Goal: Information Seeking & Learning: Learn about a topic

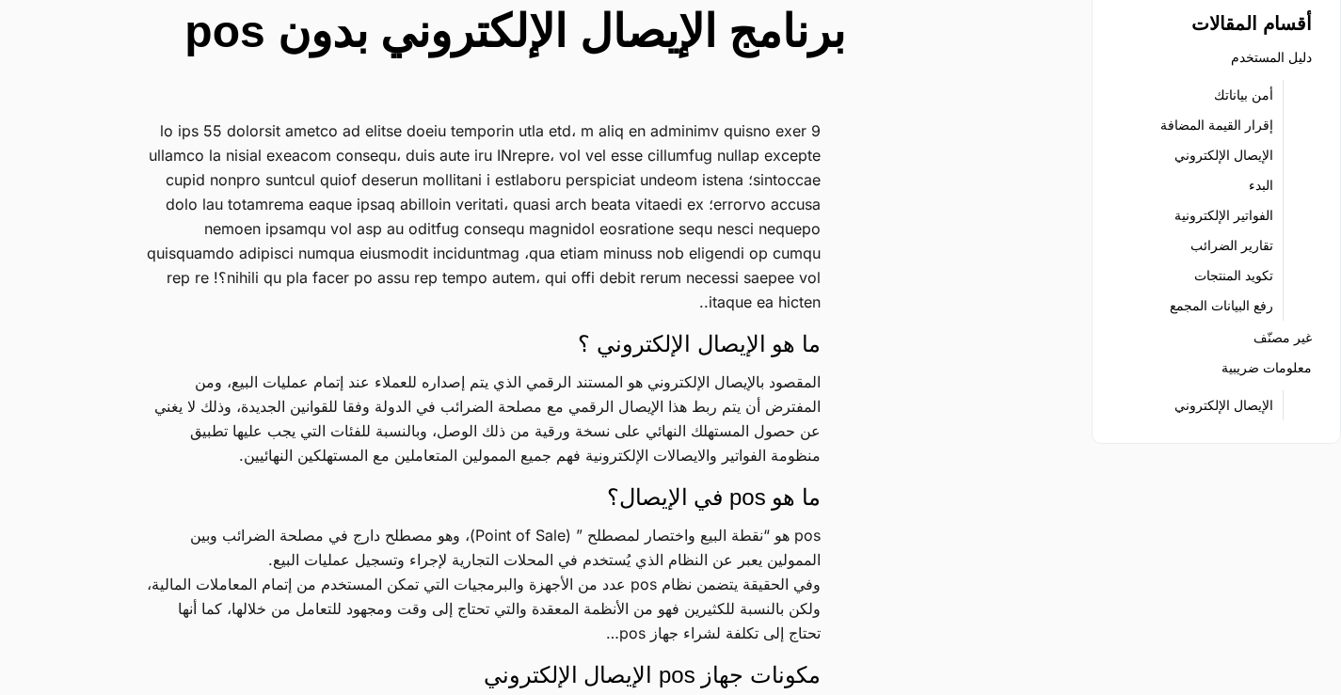
scroll to position [188, 0]
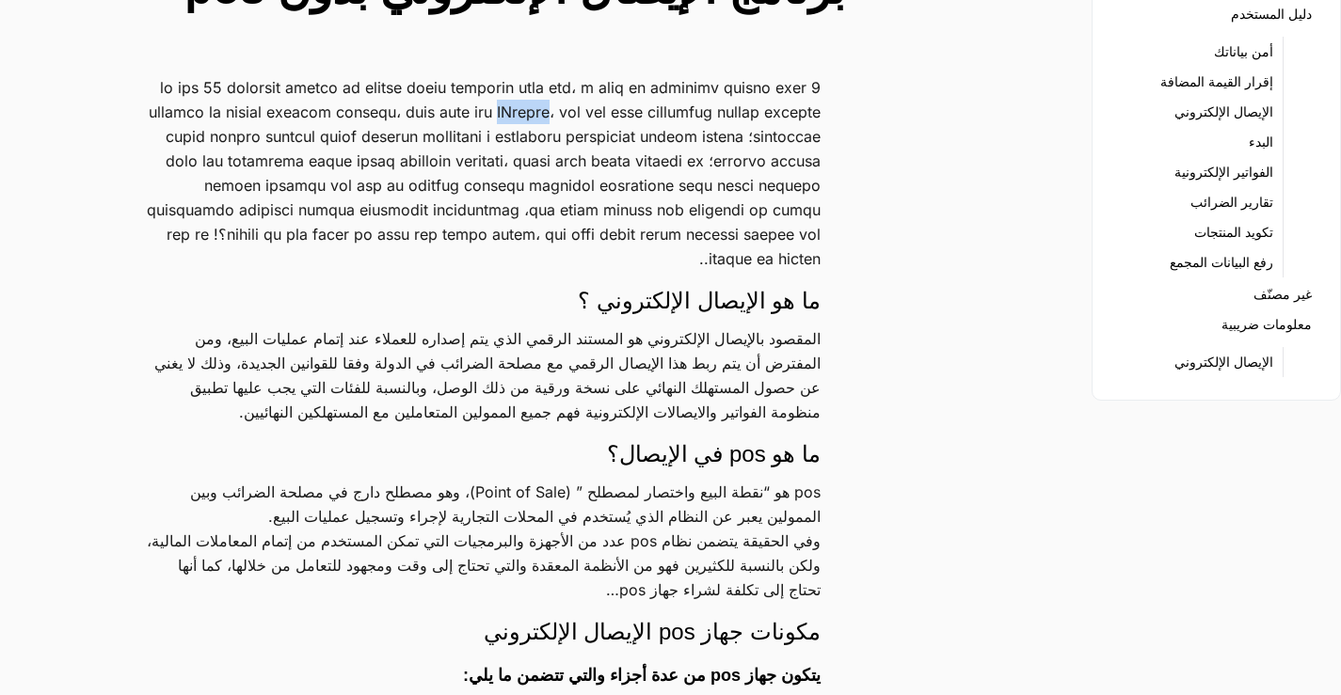
drag, startPoint x: 385, startPoint y: 114, endPoint x: 443, endPoint y: 112, distance: 58.4
click at [443, 112] on p at bounding box center [484, 173] width 674 height 196
copy p "EDariba"
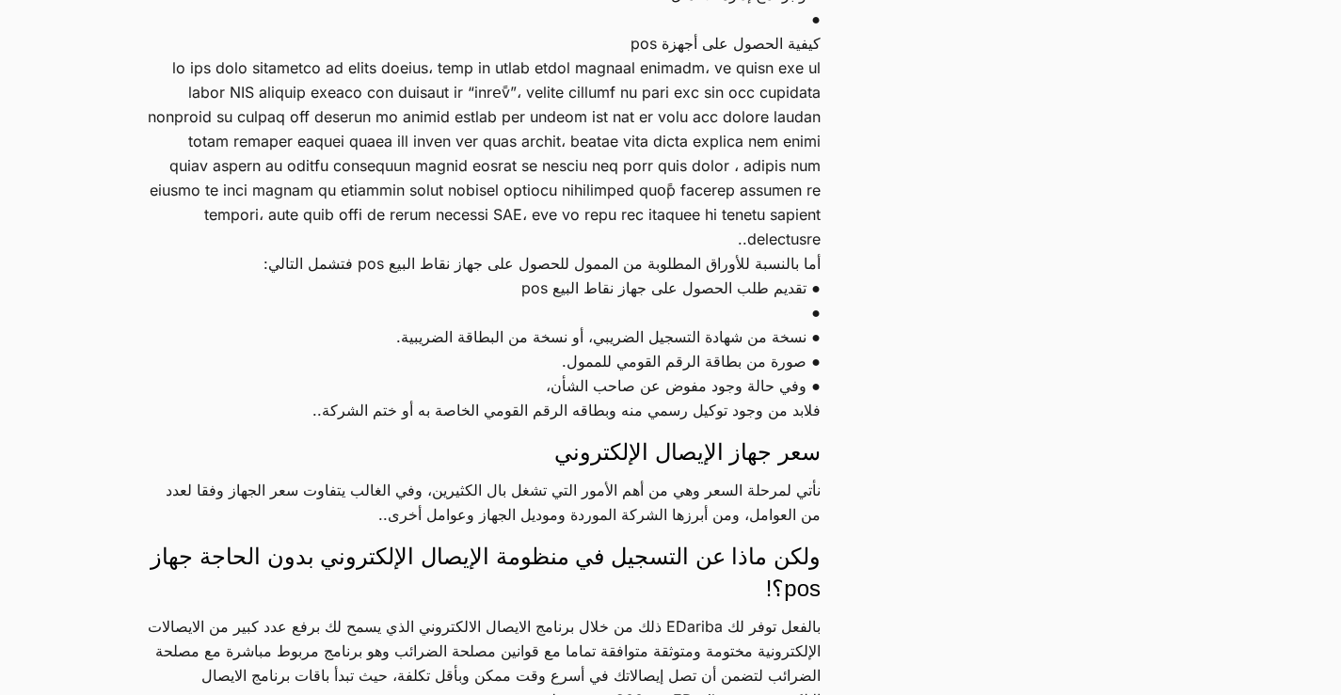
scroll to position [1035, 0]
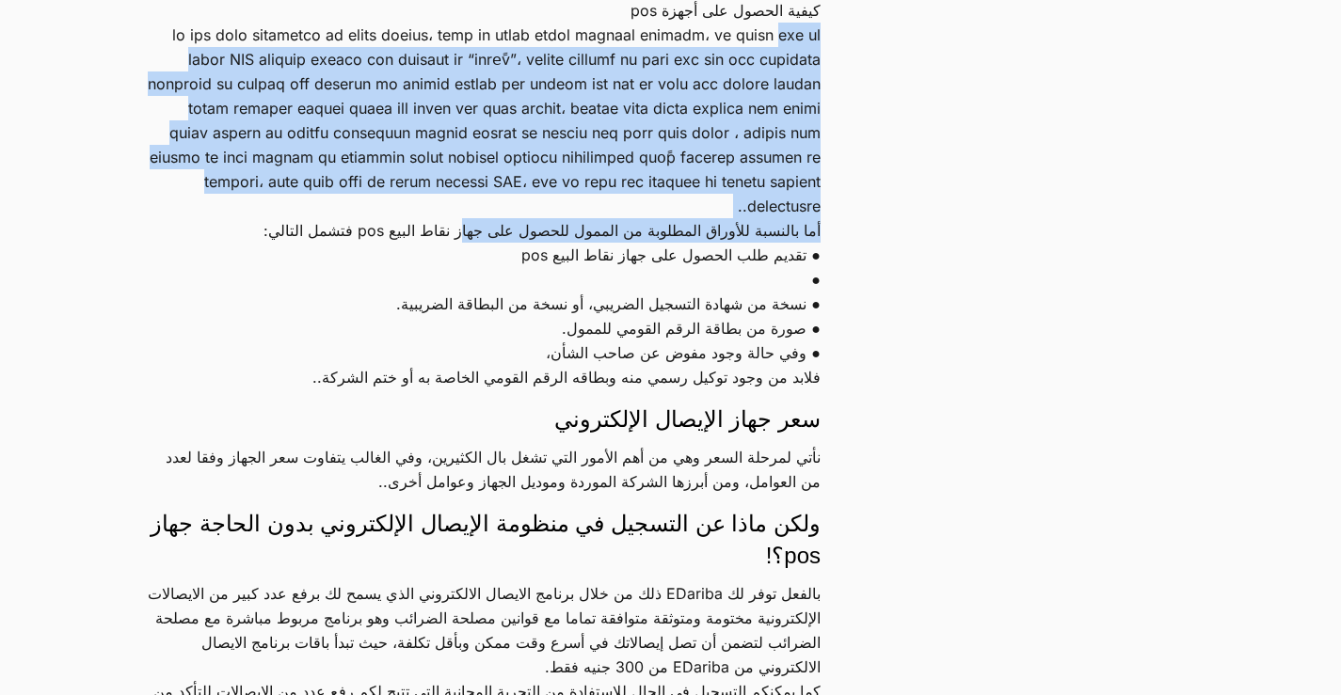
drag, startPoint x: 825, startPoint y: 79, endPoint x: 429, endPoint y: 247, distance: 430.5
click at [429, 247] on div "ما هو الإيصال الإلكتروني ؟ المقصود بالإيصال الإلكتروني هو المستند الرقمي الذي ي…" at bounding box center [507, 281] width 721 height 2107
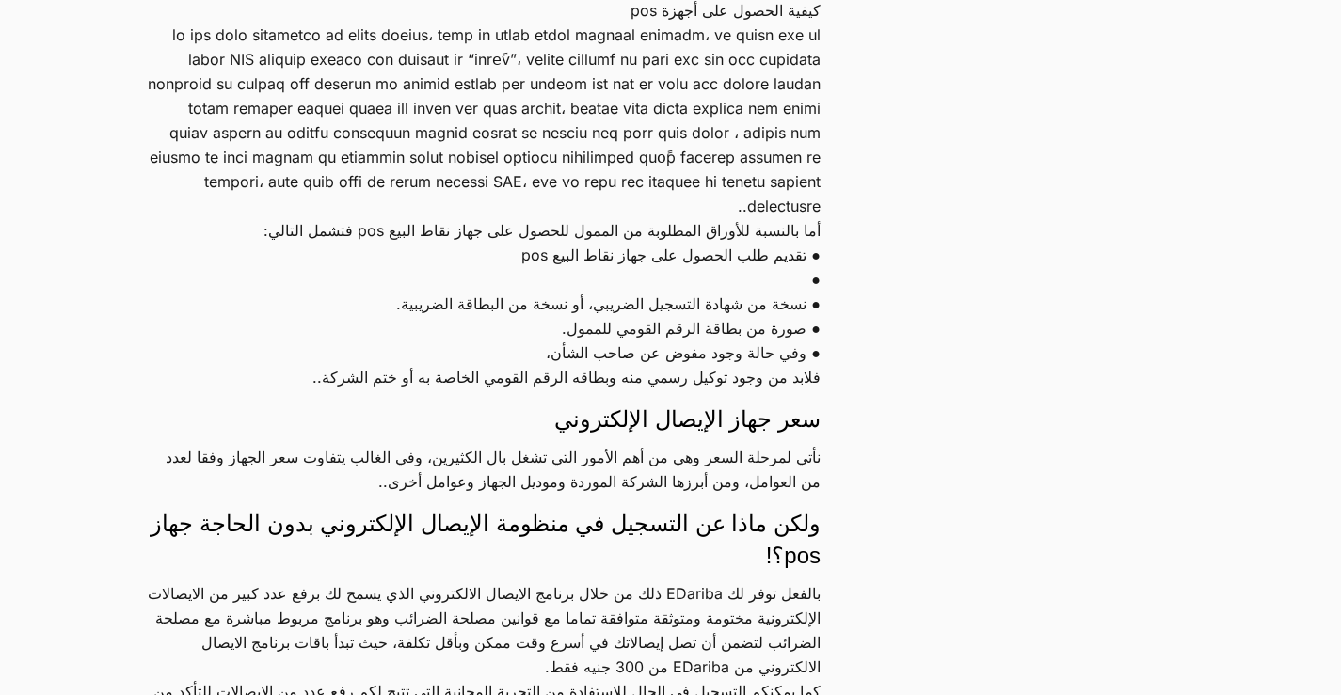
click at [333, 243] on p "أما بالنسبة للأوراق المطلوبة من الممول للحصول على جهاز نقاط البيع pos فتشمل الت…" at bounding box center [484, 230] width 674 height 24
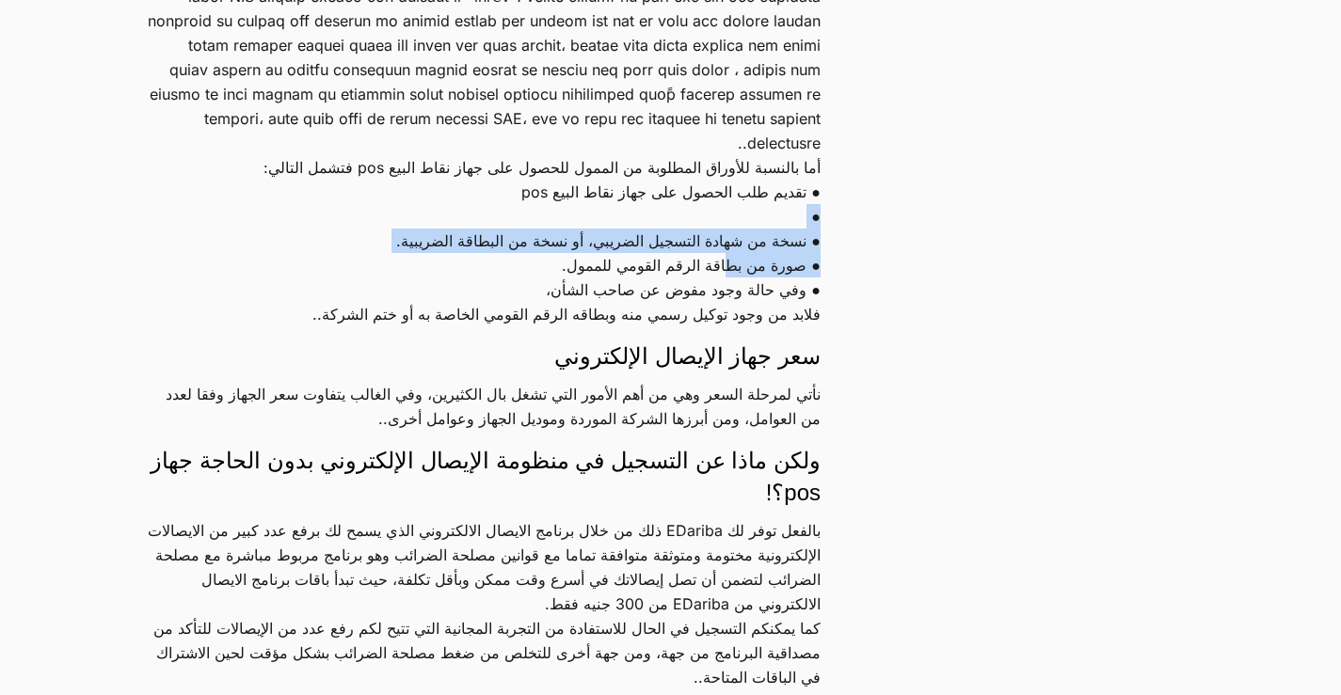
scroll to position [1129, 0]
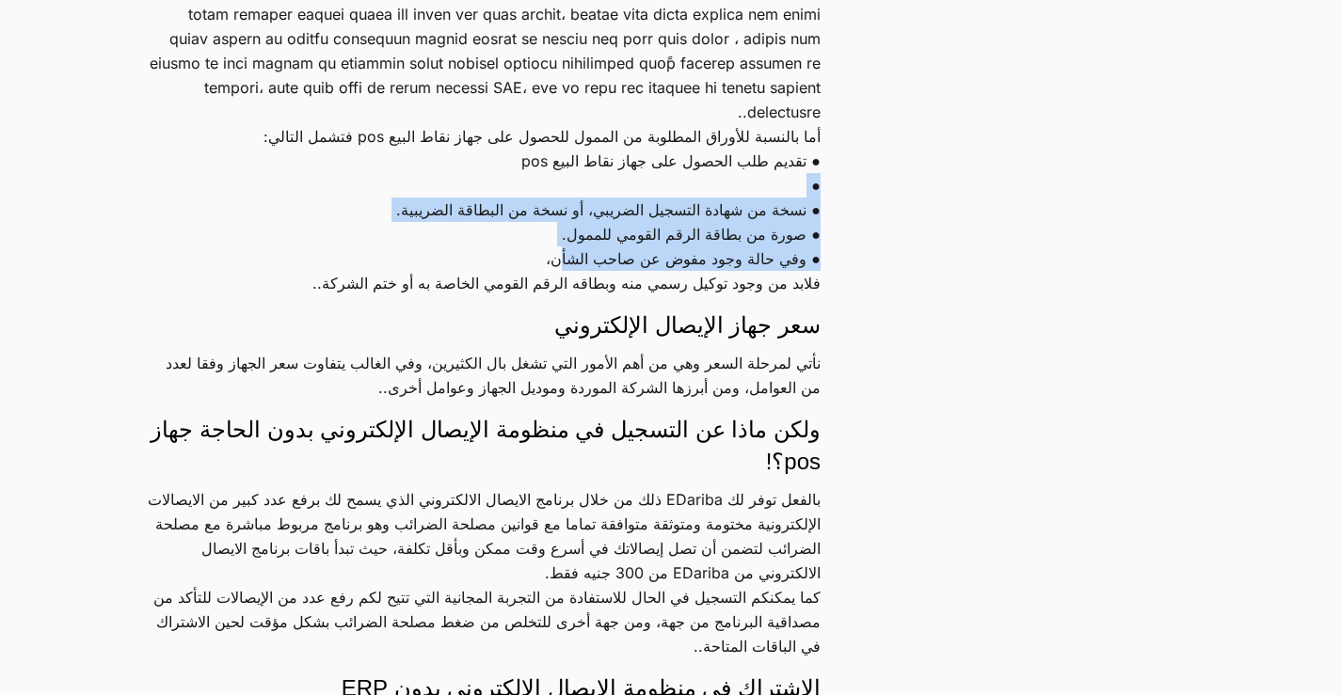
drag, startPoint x: 725, startPoint y: 291, endPoint x: 543, endPoint y: 288, distance: 181.6
click at [543, 288] on p "● تقديم طلب الحصول على جهاز نقاط البيع pos ● ● نسخة من شهادة التسجيل الضريبي، أ…" at bounding box center [484, 222] width 674 height 147
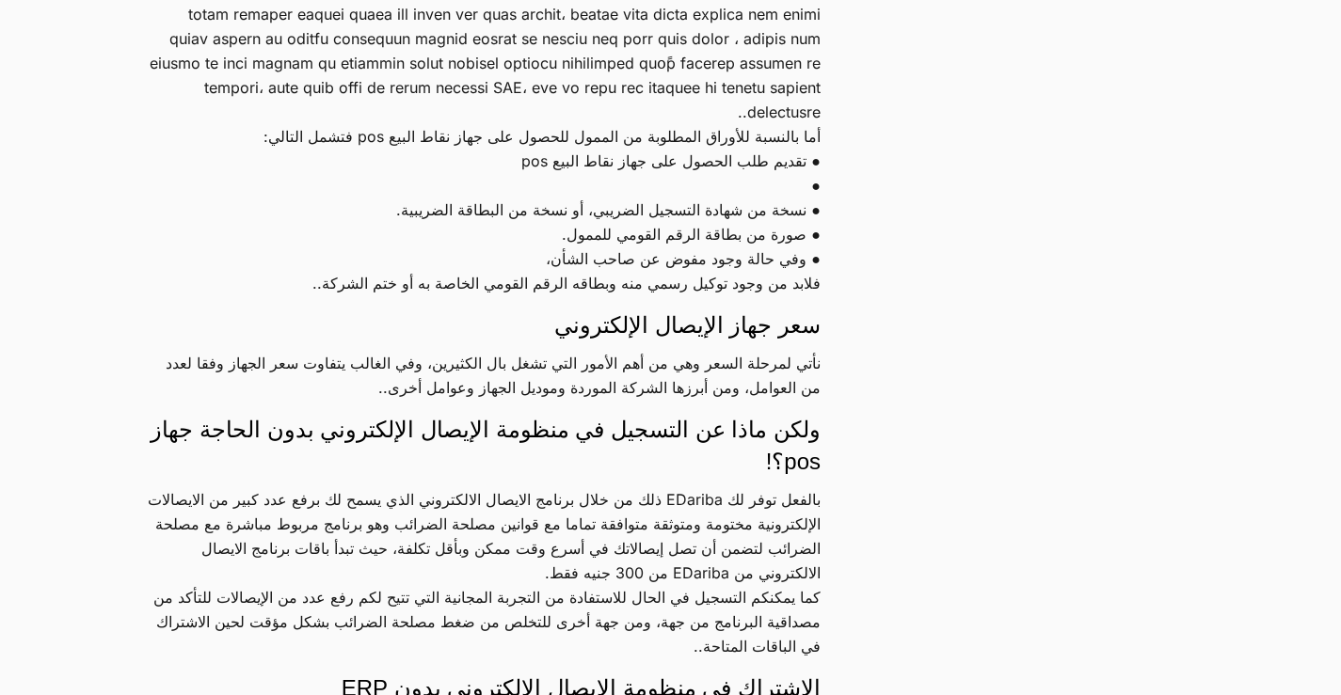
click at [465, 286] on p "● تقديم طلب الحصول على جهاز نقاط البيع pos ● ● نسخة من شهادة التسجيل الضريبي، أ…" at bounding box center [484, 222] width 674 height 147
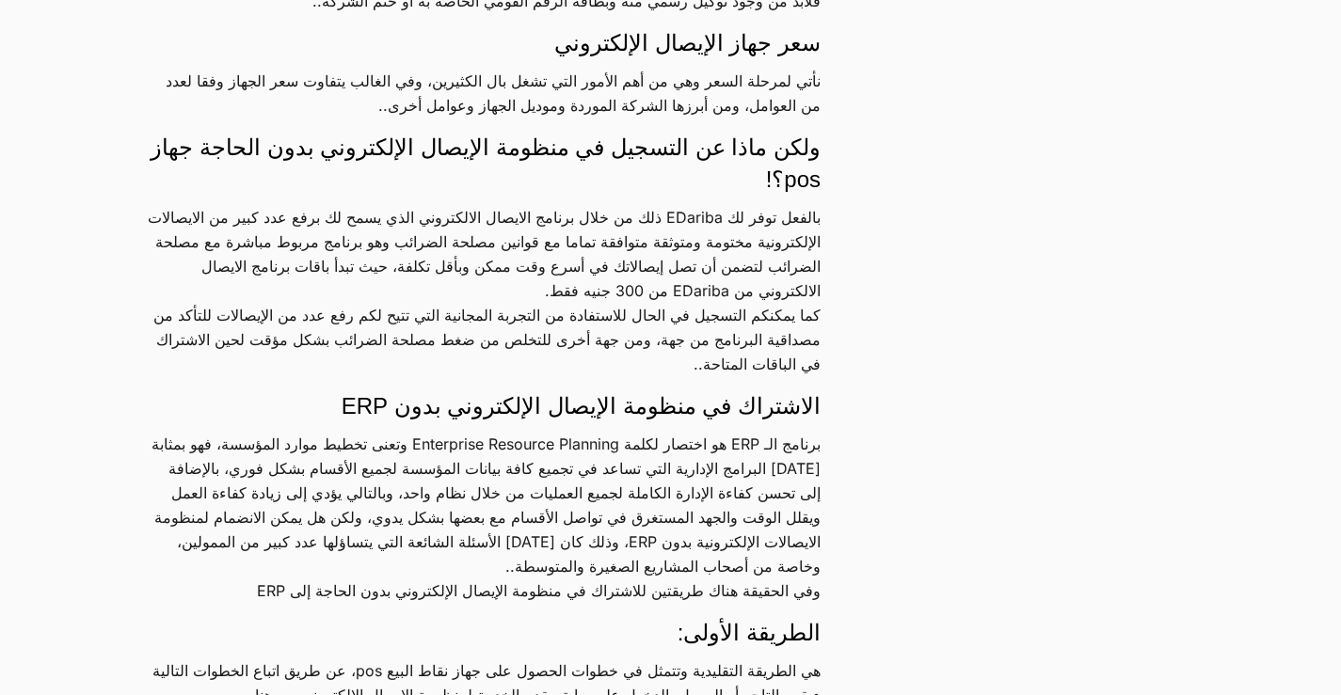
scroll to position [1506, 0]
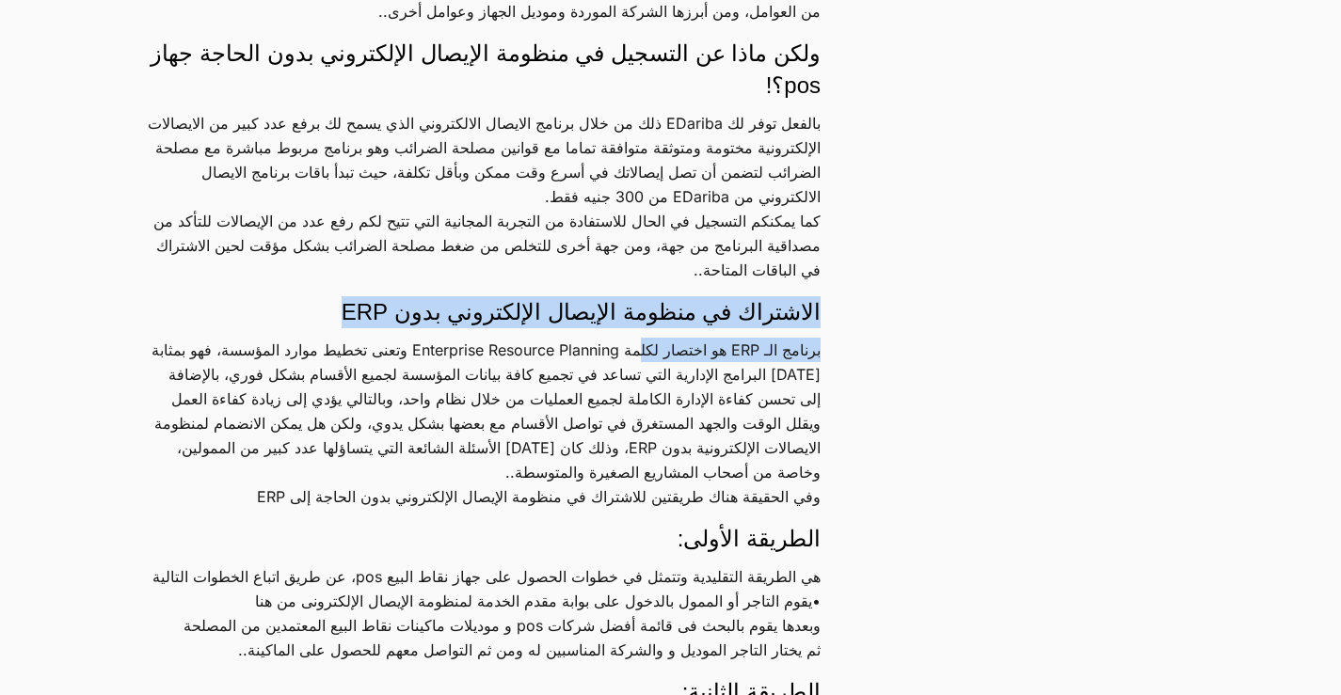
drag, startPoint x: 842, startPoint y: 309, endPoint x: 523, endPoint y: 304, distance: 319.0
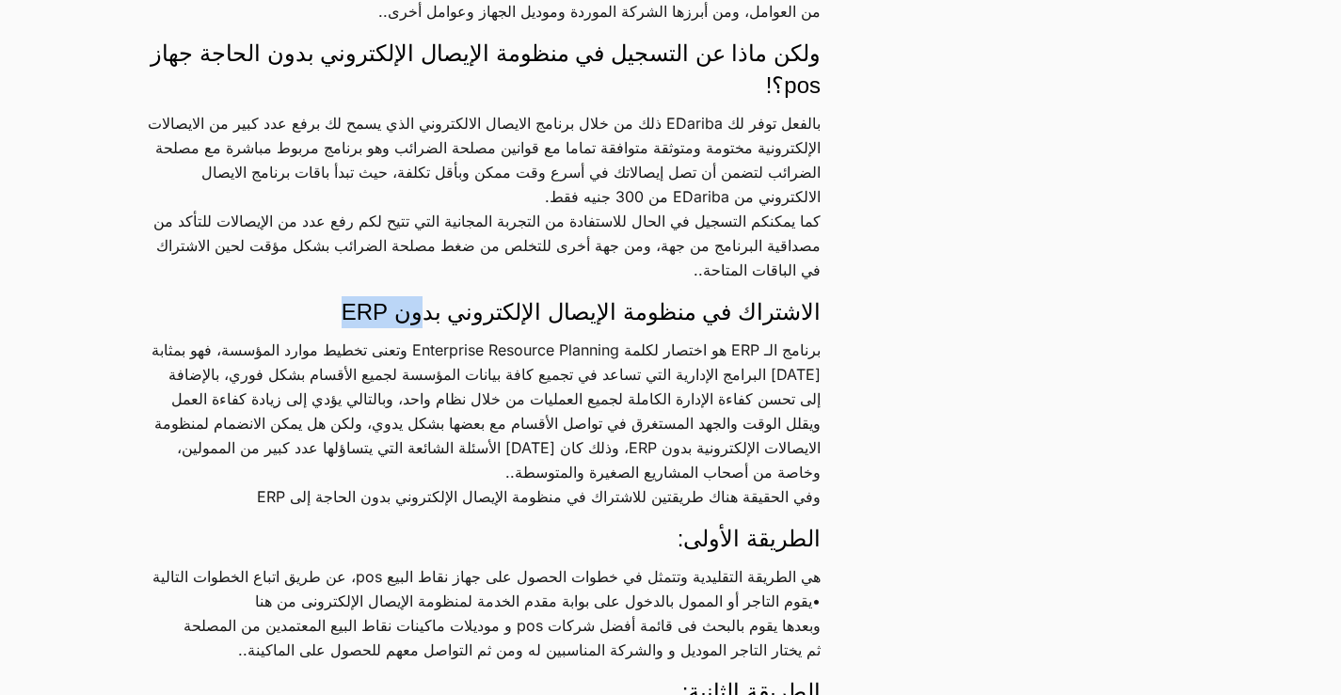
drag, startPoint x: 469, startPoint y: 302, endPoint x: 417, endPoint y: 319, distance: 54.5
click at [417, 317] on h4 "الاشتراك في منظومة الإيصال الإلكتروني بدون ERP" at bounding box center [484, 312] width 674 height 32
click at [318, 300] on h4 "الاشتراك في منظومة الإيصال الإلكتروني بدون ERP" at bounding box center [484, 312] width 674 height 32
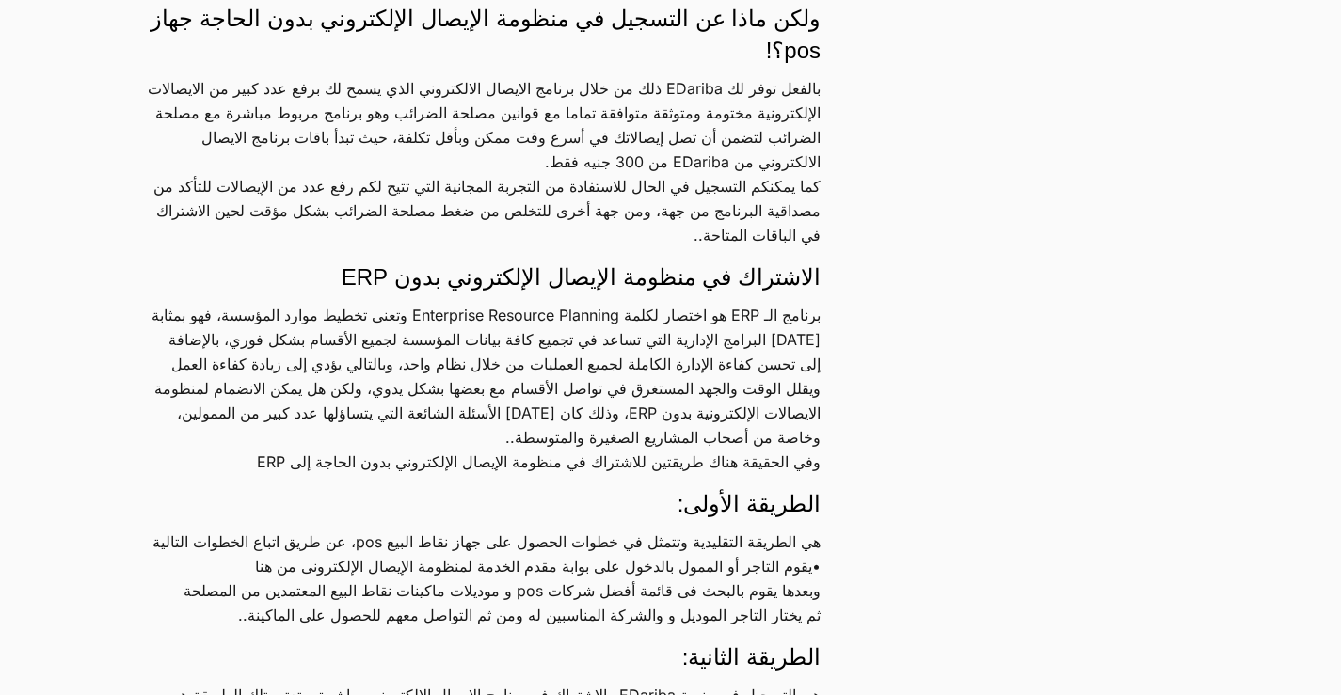
scroll to position [1600, 0]
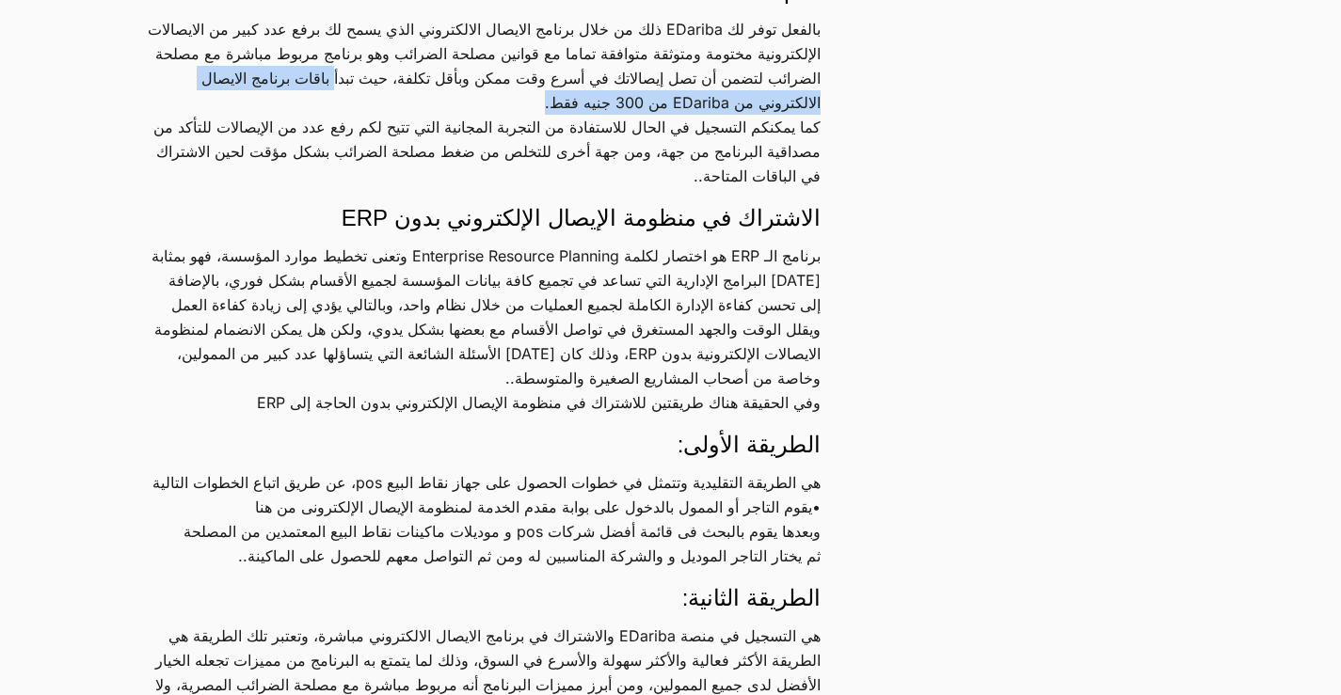
drag, startPoint x: 158, startPoint y: 70, endPoint x: 258, endPoint y: 86, distance: 101.0
click at [258, 86] on p "بالفعل توفر لك EDariba ذلك من خلال برنامج الايصال الالكتروني الذي يسمح لك برفع …" at bounding box center [484, 102] width 674 height 171
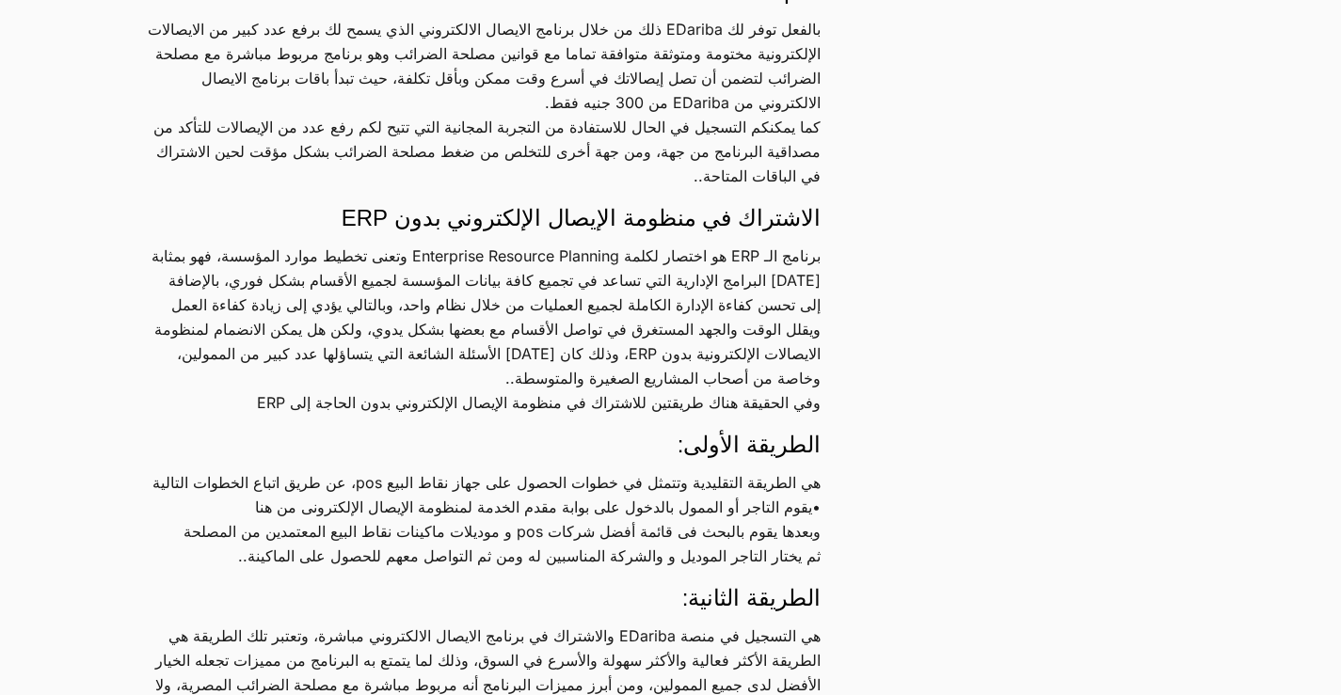
click at [187, 202] on h4 "الاشتراك في منظومة الإيصال الإلكتروني بدون ERP" at bounding box center [484, 218] width 674 height 32
drag, startPoint x: 183, startPoint y: 144, endPoint x: 320, endPoint y: 152, distance: 137.6
click at [320, 152] on p "بالفعل توفر لك EDariba ذلك من خلال برنامج الايصال الالكتروني الذي يسمح لك برفع …" at bounding box center [484, 102] width 674 height 171
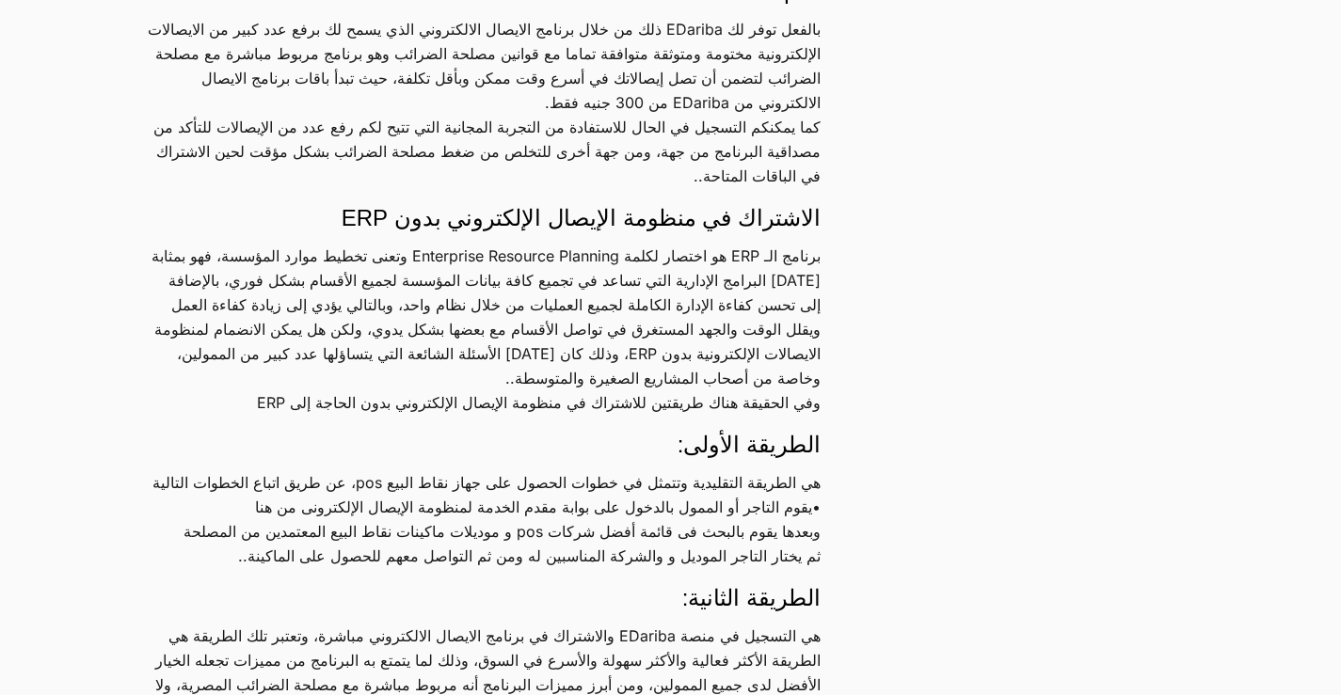
click at [275, 225] on h4 "الاشتراك في منظومة الإيصال الإلكتروني بدون ERP" at bounding box center [484, 218] width 674 height 32
drag, startPoint x: 820, startPoint y: 168, endPoint x: 535, endPoint y: 165, distance: 285.1
click at [535, 165] on p "بالفعل توفر لك EDariba ذلك من خلال برنامج الايصال الالكتروني الذي يسمح لك برفع …" at bounding box center [484, 102] width 674 height 171
click at [502, 172] on p "بالفعل توفر لك EDariba ذلك من خلال برنامج الايصال الالكتروني الذي يسمح لك برفع …" at bounding box center [484, 102] width 674 height 171
click at [526, 176] on p "بالفعل توفر لك EDariba ذلك من خلال برنامج الايصال الالكتروني الذي يسمح لك برفع …" at bounding box center [484, 102] width 674 height 171
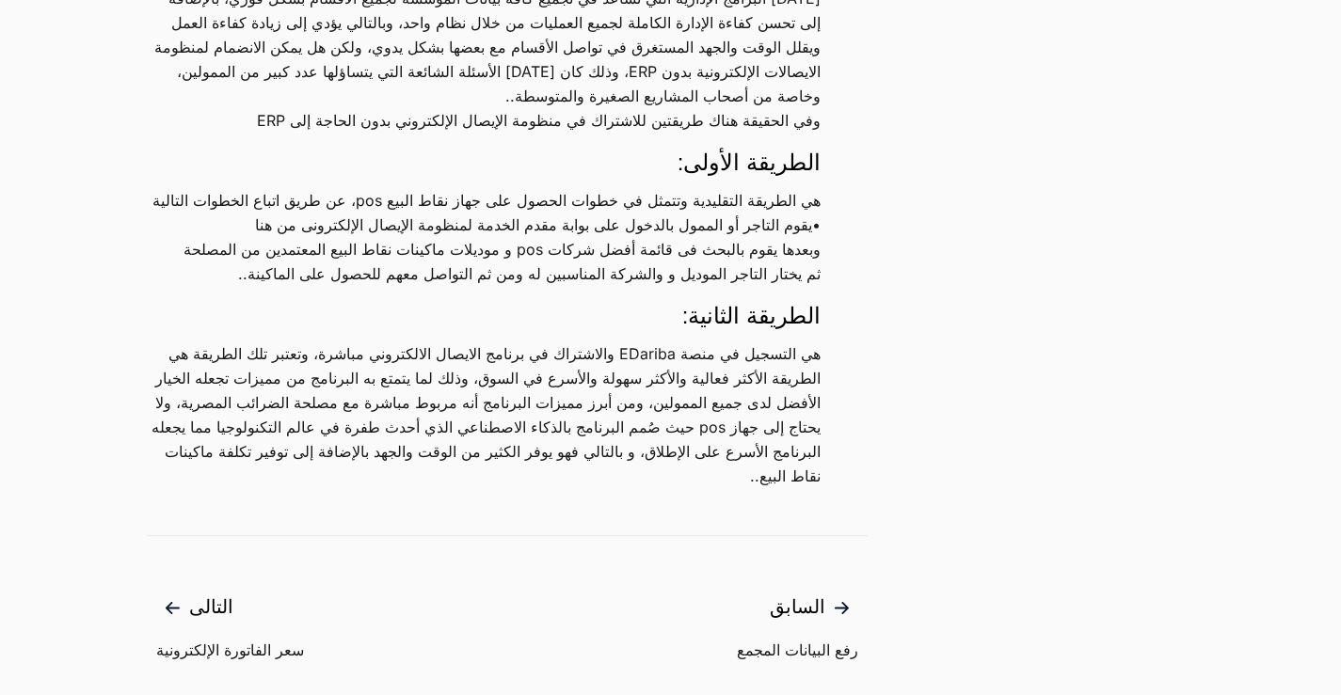
scroll to position [1788, 0]
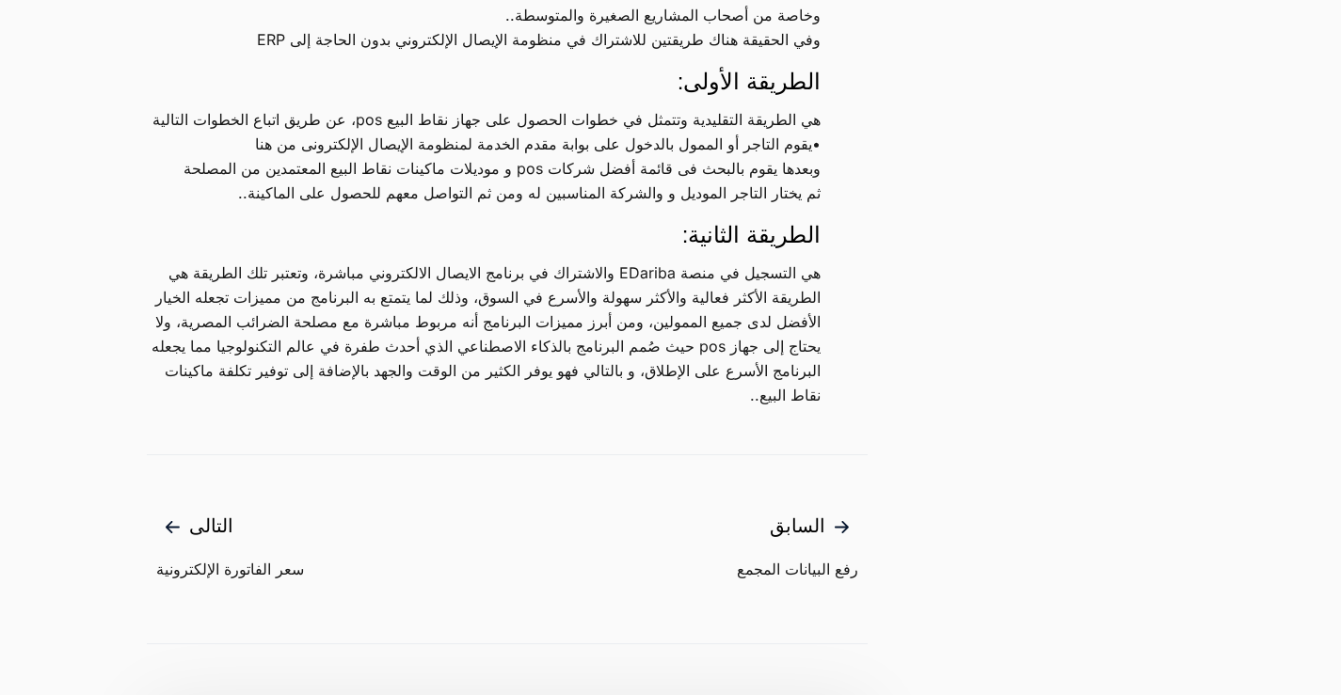
scroll to position [2070, 0]
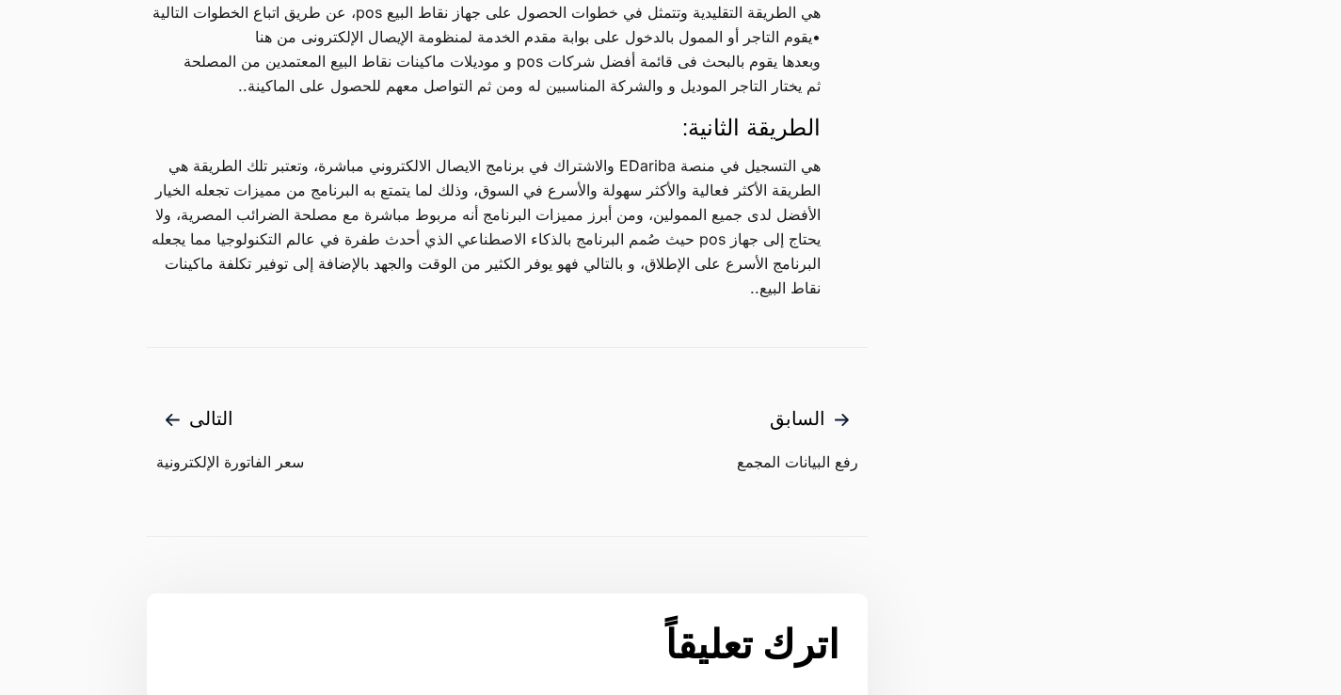
drag, startPoint x: 126, startPoint y: 320, endPoint x: 277, endPoint y: 335, distance: 151.3
drag, startPoint x: 476, startPoint y: 327, endPoint x: 511, endPoint y: 330, distance: 35.0
click at [511, 300] on p "هي التسجيل في منصة EDariba والاشتراك في برنامج الايصال الالكتروني مباشرة، وتعتب…" at bounding box center [484, 226] width 674 height 147
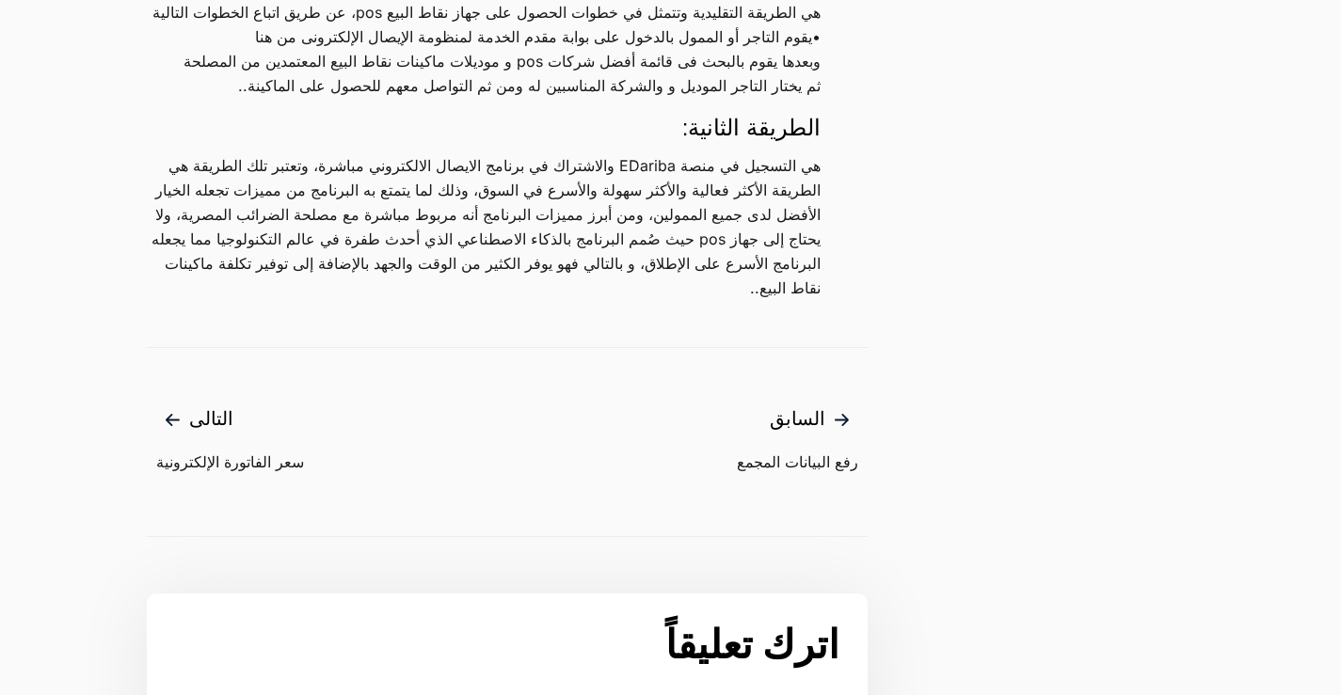
click at [387, 300] on p "هي التسجيل في منصة EDariba والاشتراك في برنامج الايصال الالكتروني مباشرة، وتعتب…" at bounding box center [484, 226] width 674 height 147
click at [363, 300] on p "هي التسجيل في منصة EDariba والاشتراك في برنامج الايصال الالكتروني مباشرة، وتعتب…" at bounding box center [484, 226] width 674 height 147
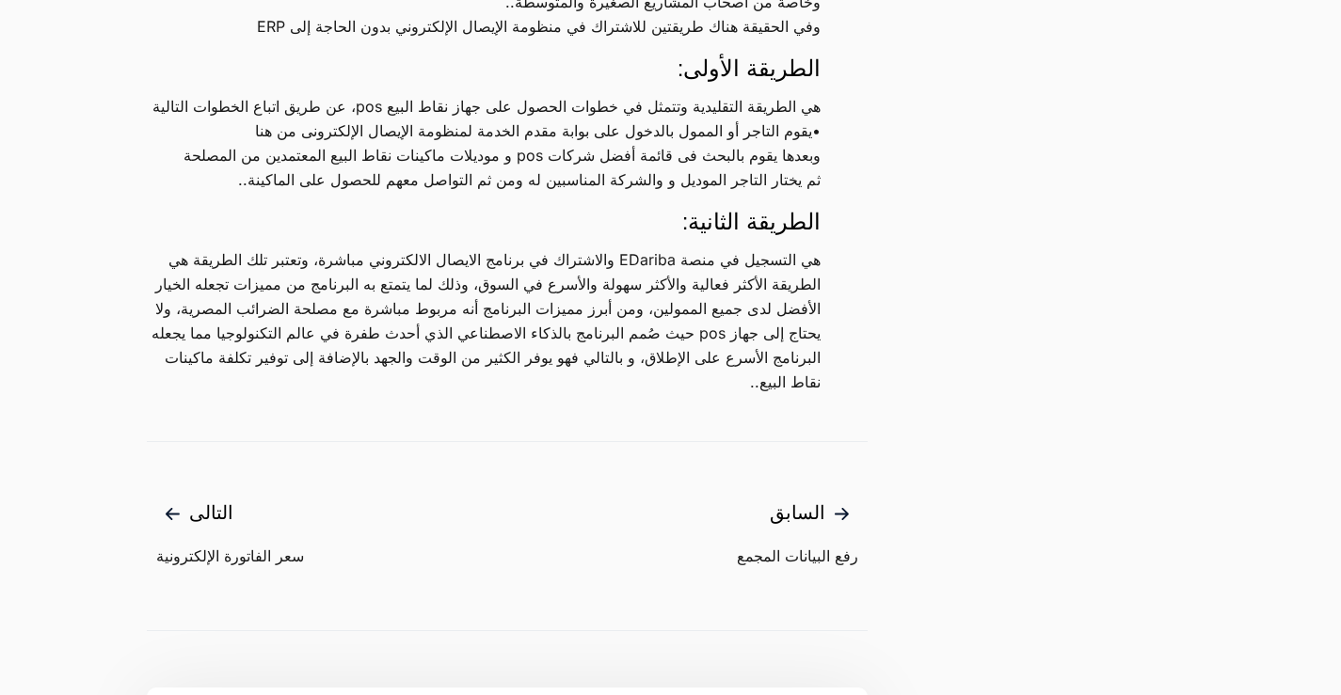
click at [456, 394] on p "هي التسجيل في منصة EDariba والاشتراك في برنامج الايصال الالكتروني مباشرة، وتعتب…" at bounding box center [484, 320] width 674 height 147
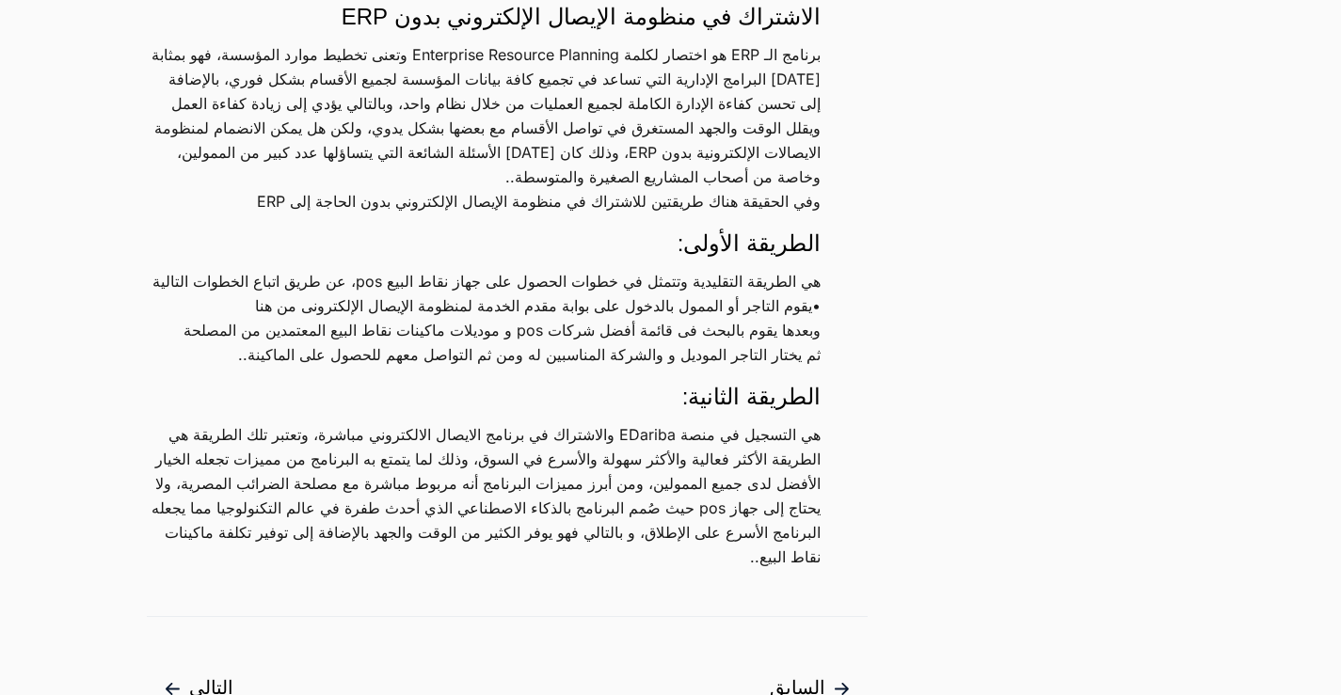
scroll to position [1882, 0]
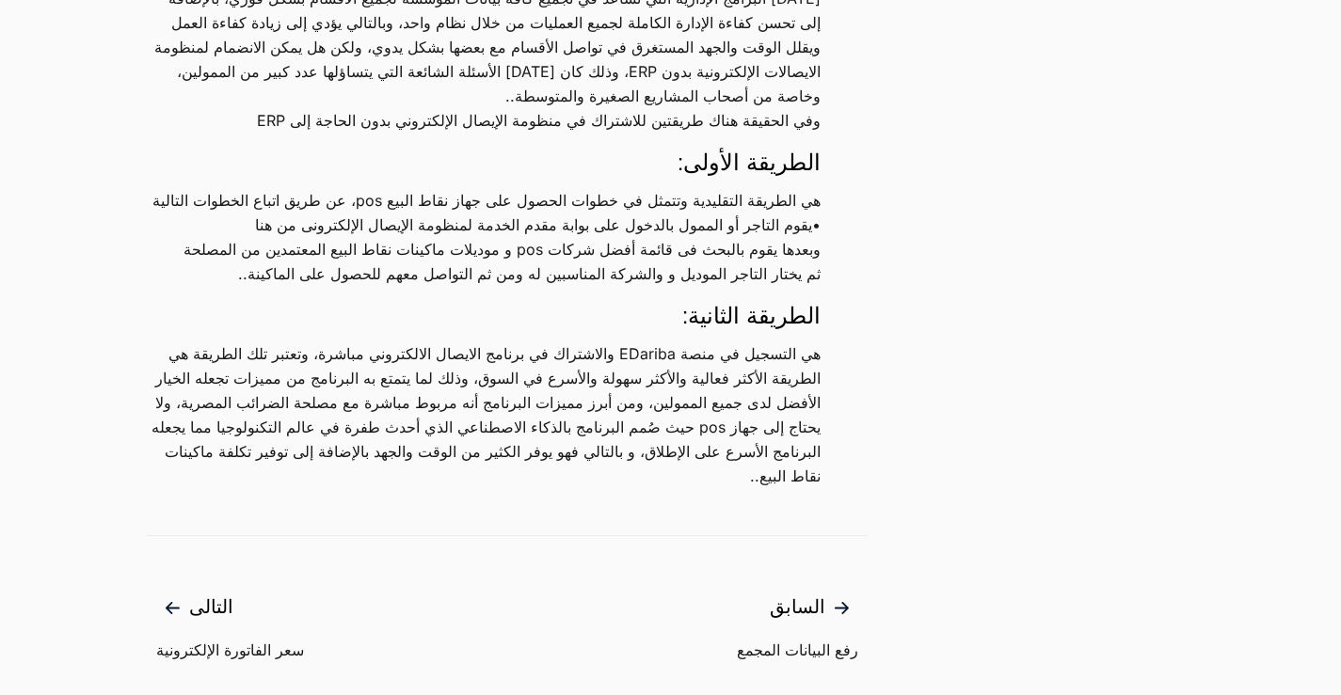
click at [438, 488] on p "هي التسجيل في منصة EDariba والاشتراك في برنامج الايصال الالكتروني مباشرة، وتعتب…" at bounding box center [484, 415] width 674 height 147
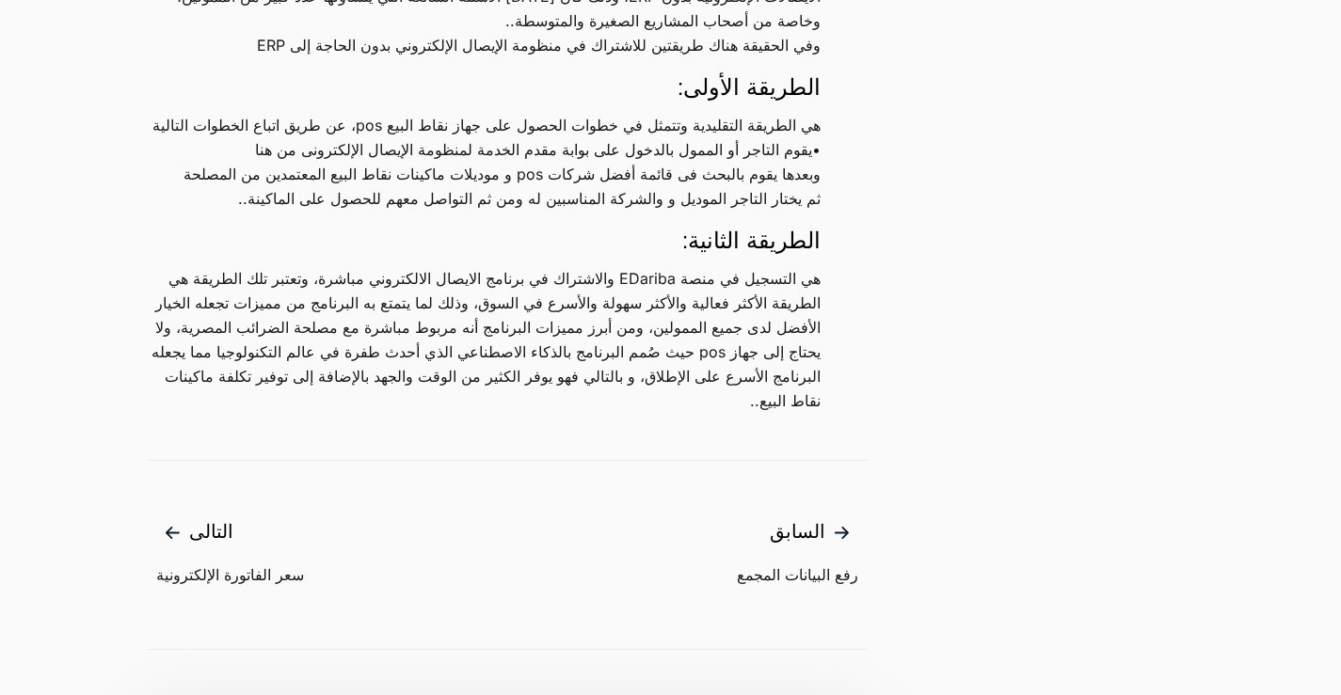
scroll to position [2070, 0]
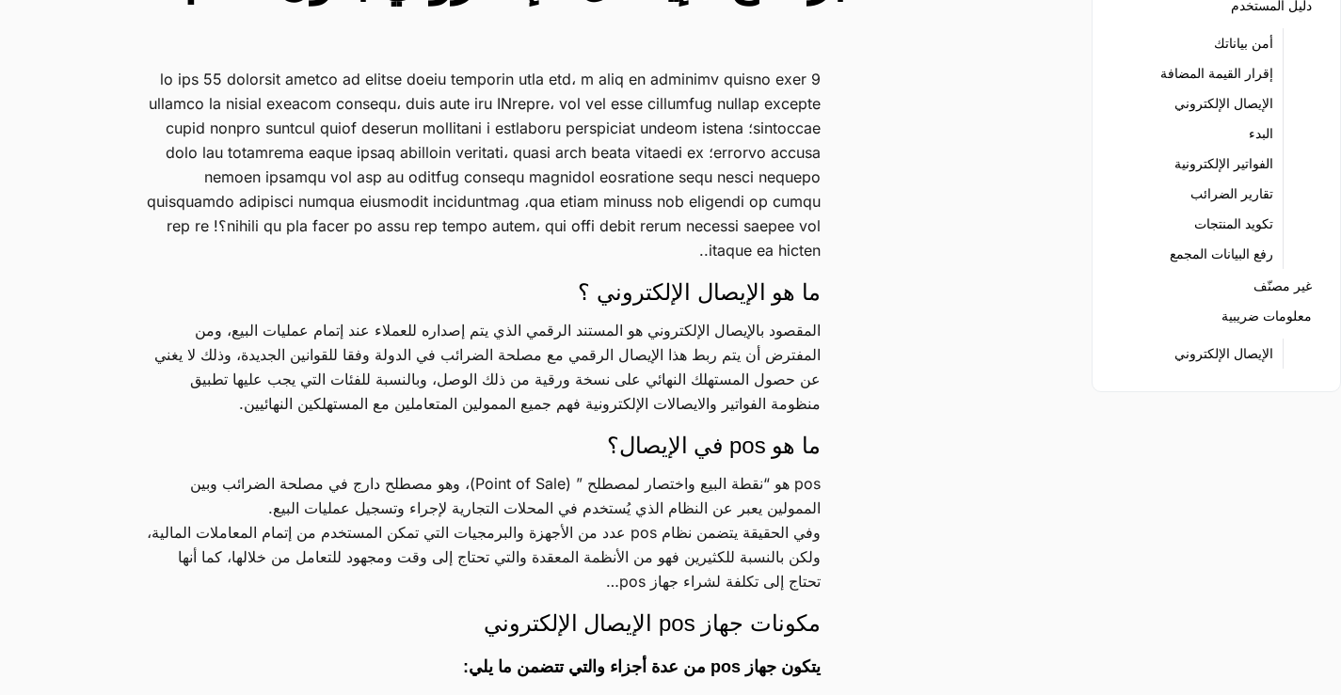
scroll to position [0, 0]
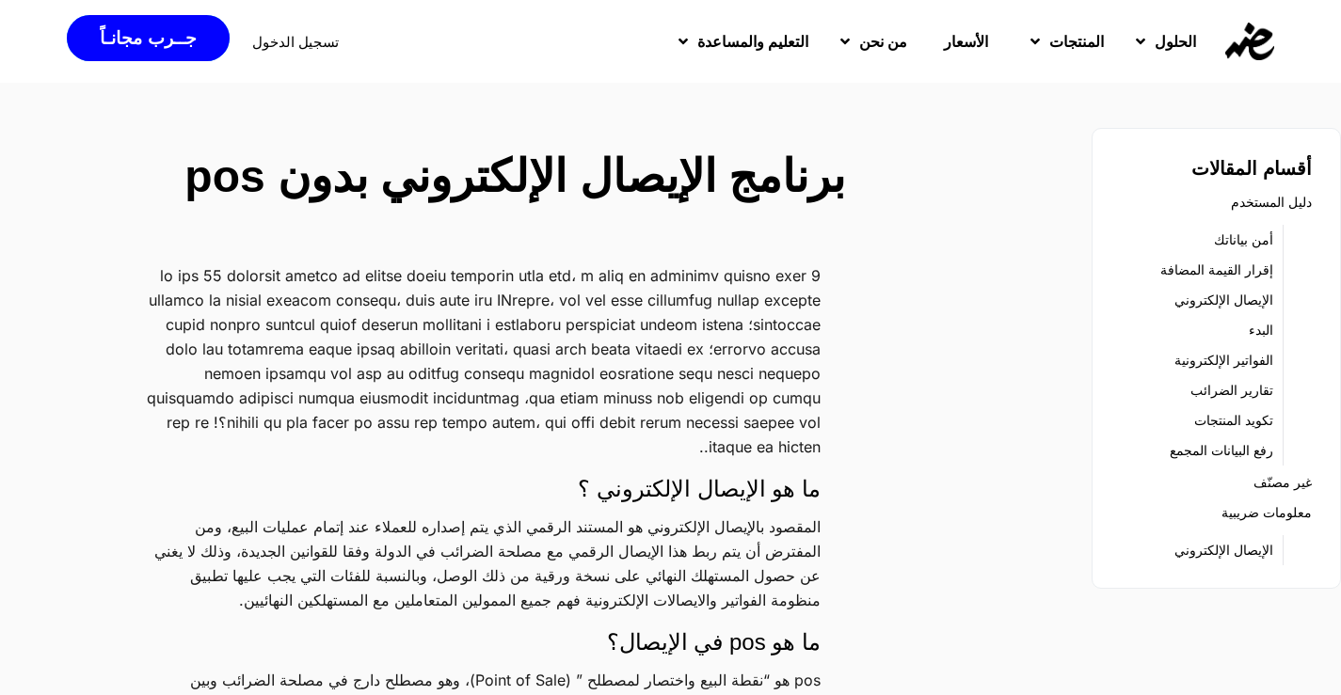
click at [199, 173] on h2 "برنامج الإيصال الإلكتروني بدون pos" at bounding box center [507, 177] width 676 height 68
